Goal: Check status: Check status

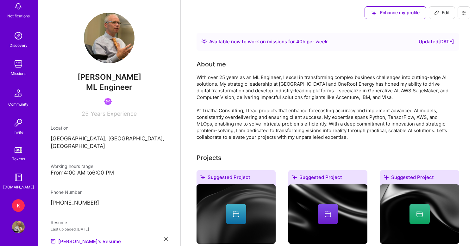
scroll to position [37, 0]
click at [22, 204] on div "K" at bounding box center [18, 206] width 13 height 13
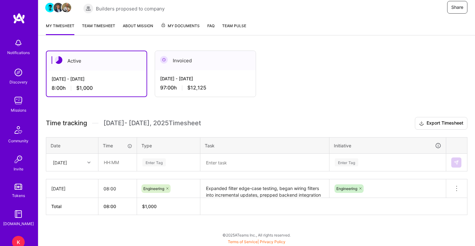
scroll to position [66, 0]
click at [107, 24] on link "Team timesheet" at bounding box center [98, 28] width 33 height 13
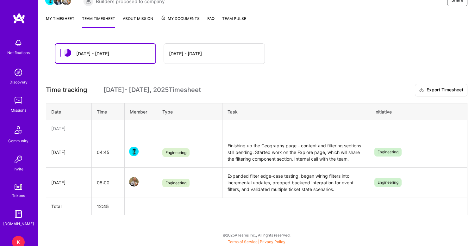
scroll to position [73, 0]
click at [59, 17] on link "My timesheet" at bounding box center [60, 21] width 29 height 13
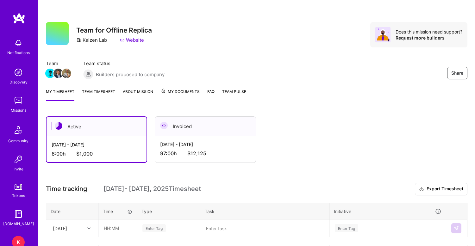
click at [101, 91] on link "Team timesheet" at bounding box center [98, 94] width 33 height 13
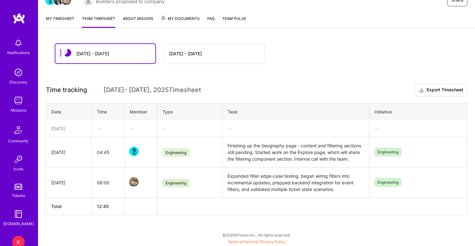
scroll to position [73, 0]
